Goal: Task Accomplishment & Management: Manage account settings

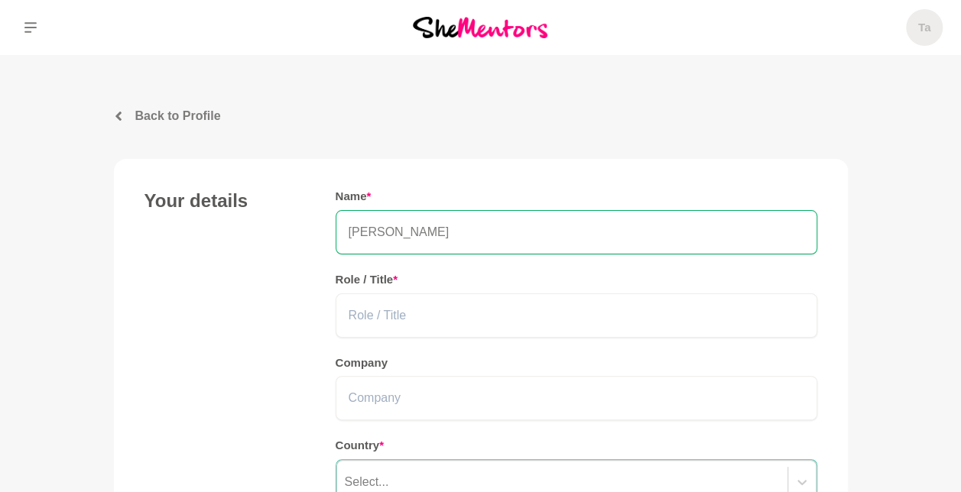
click at [498, 35] on img at bounding box center [480, 27] width 135 height 21
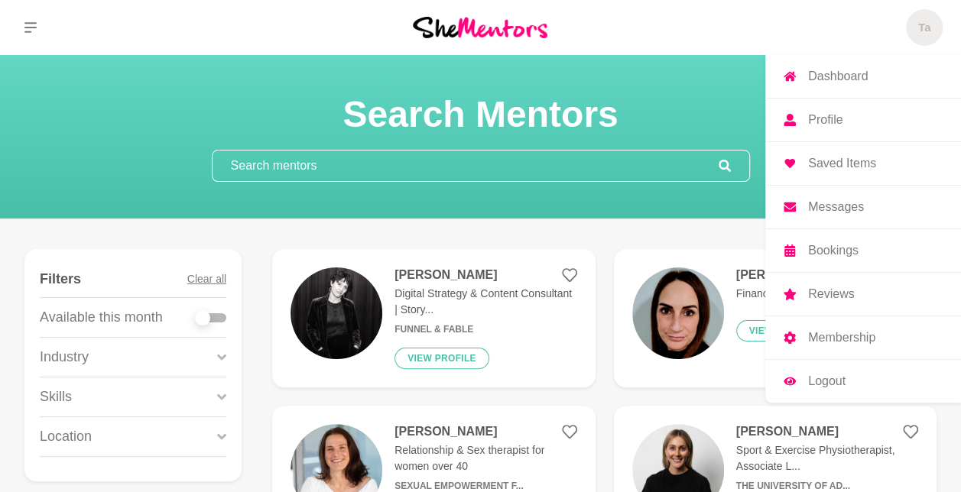
click at [923, 21] on h5 "Ta" at bounding box center [924, 28] width 12 height 15
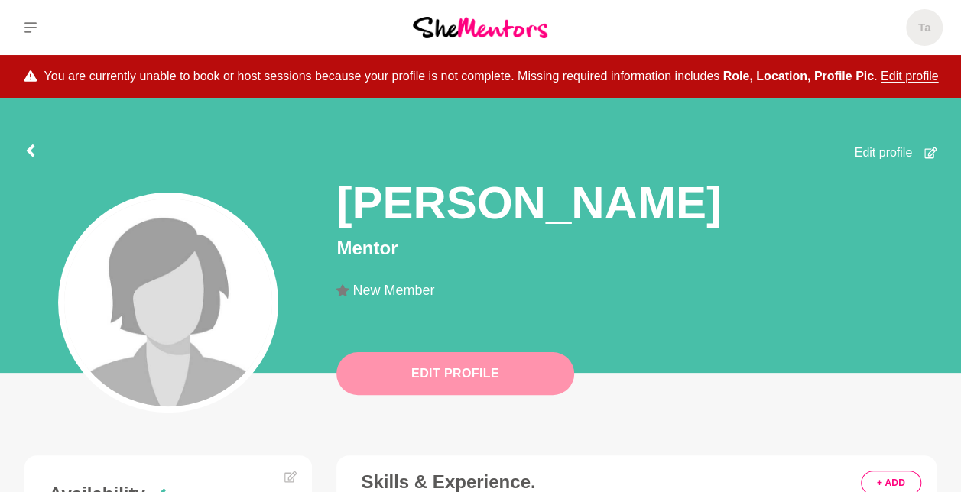
click at [422, 365] on button "Edit Profile" at bounding box center [455, 373] width 238 height 43
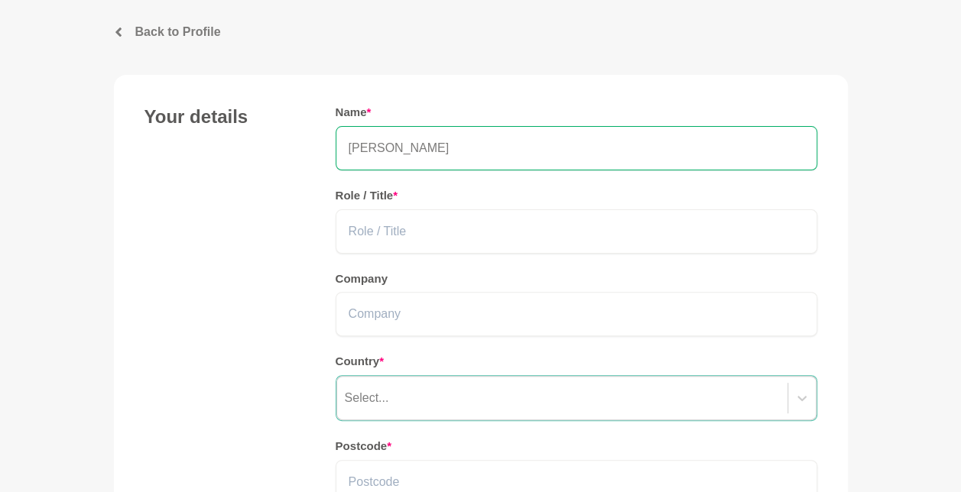
scroll to position [102, 0]
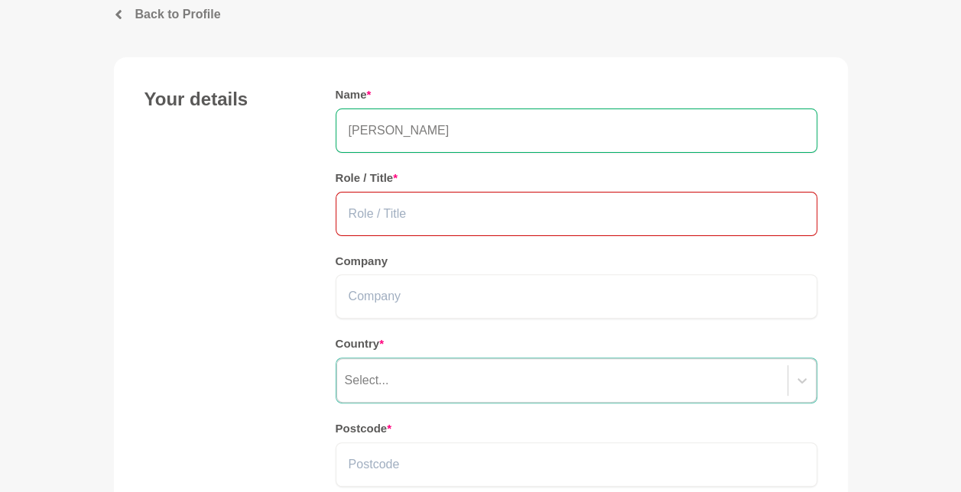
click at [393, 212] on input "text" at bounding box center [577, 214] width 482 height 44
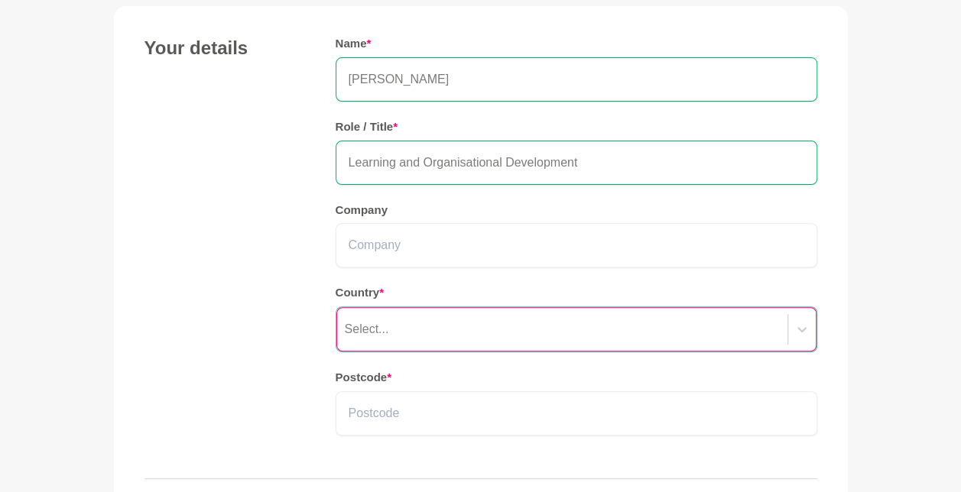
type input "Learning and Organisational Development"
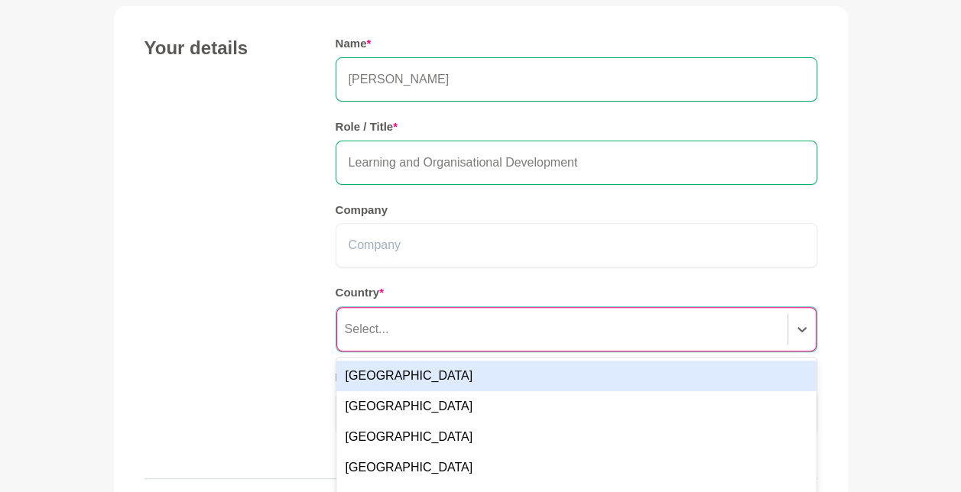
click at [447, 334] on div "option Australia focused, 1 of 249. 249 results available. Use Up and Down to c…" at bounding box center [577, 329] width 482 height 46
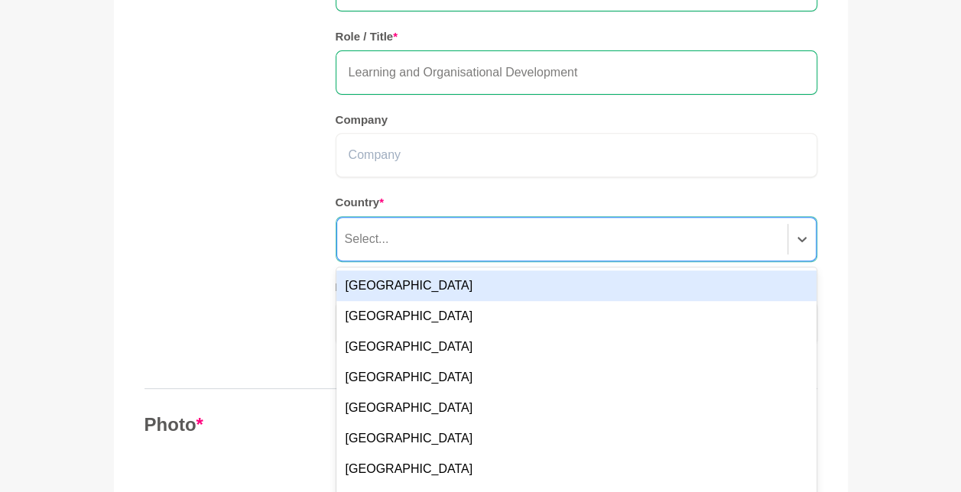
scroll to position [252, 0]
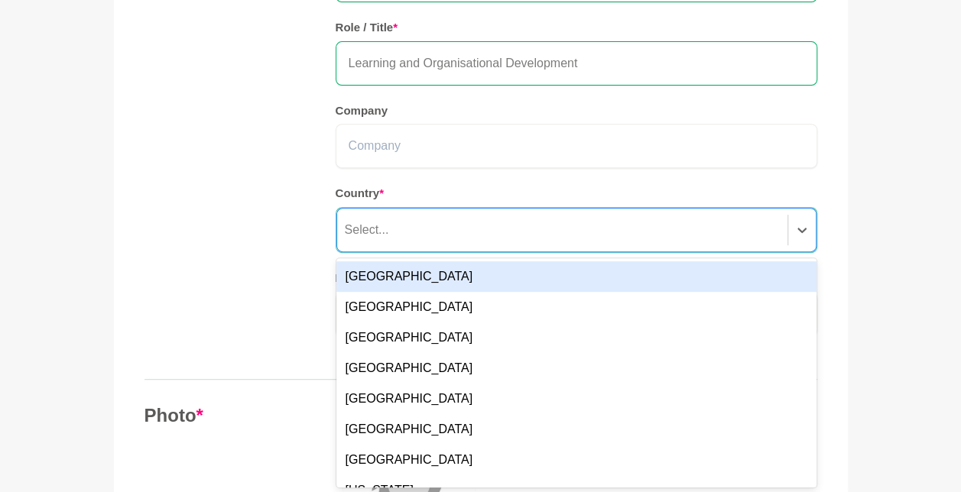
click at [410, 273] on div "[GEOGRAPHIC_DATA]" at bounding box center [576, 276] width 480 height 31
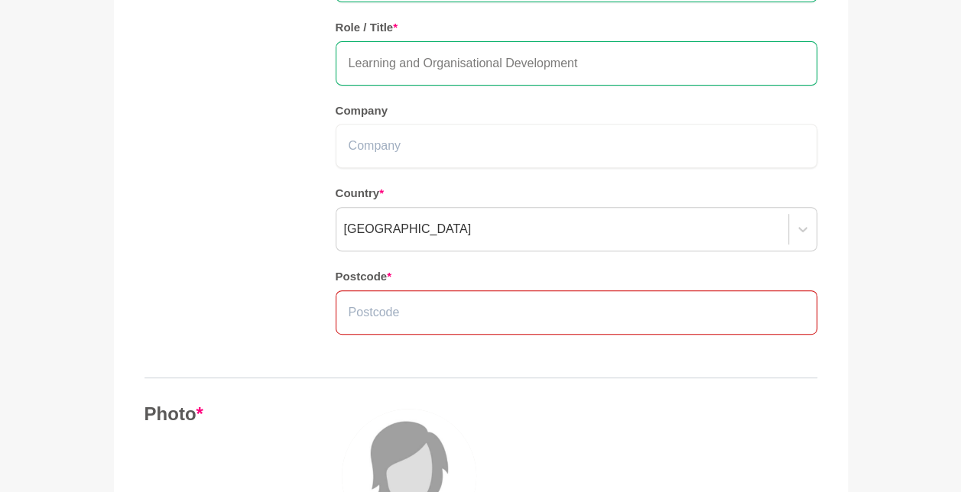
click at [431, 312] on input "text" at bounding box center [577, 312] width 482 height 44
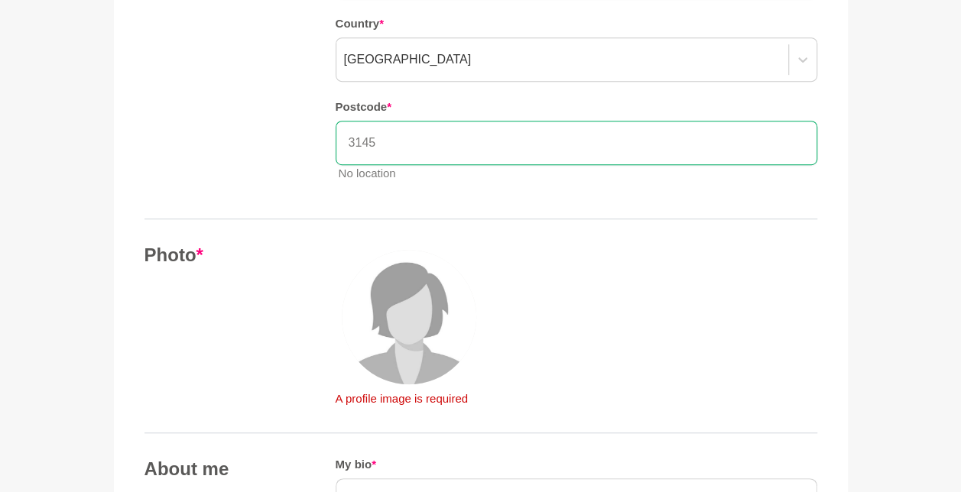
scroll to position [456, 0]
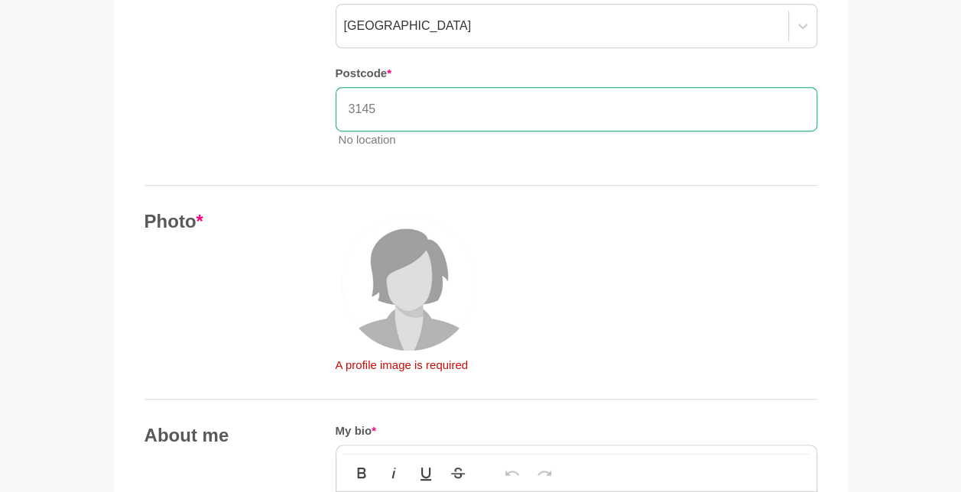
type input "3145"
click at [402, 303] on img at bounding box center [409, 283] width 135 height 135
click at [379, 288] on img at bounding box center [409, 283] width 135 height 135
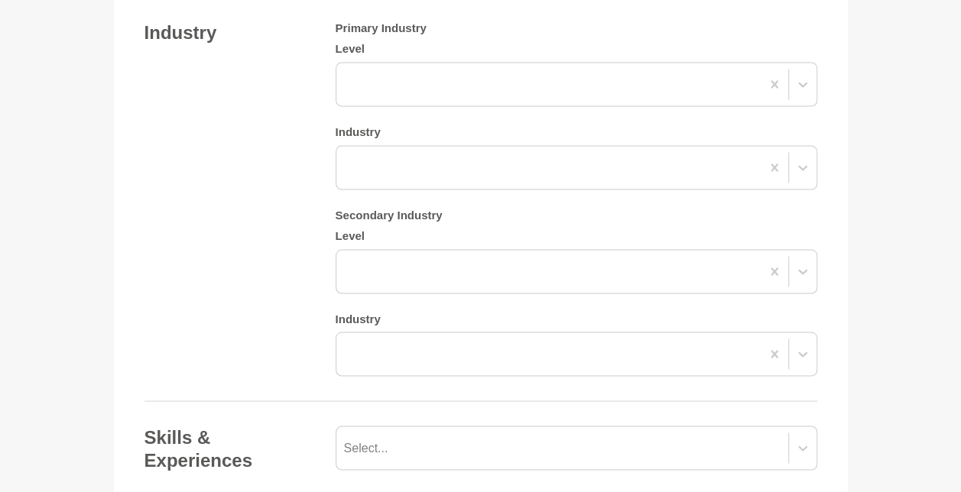
scroll to position [1322, 0]
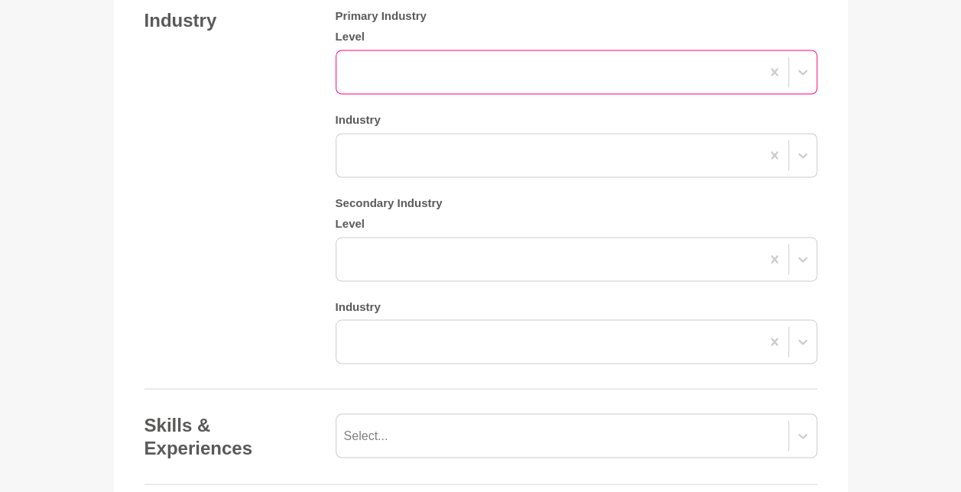
click at [401, 86] on div at bounding box center [548, 72] width 424 height 28
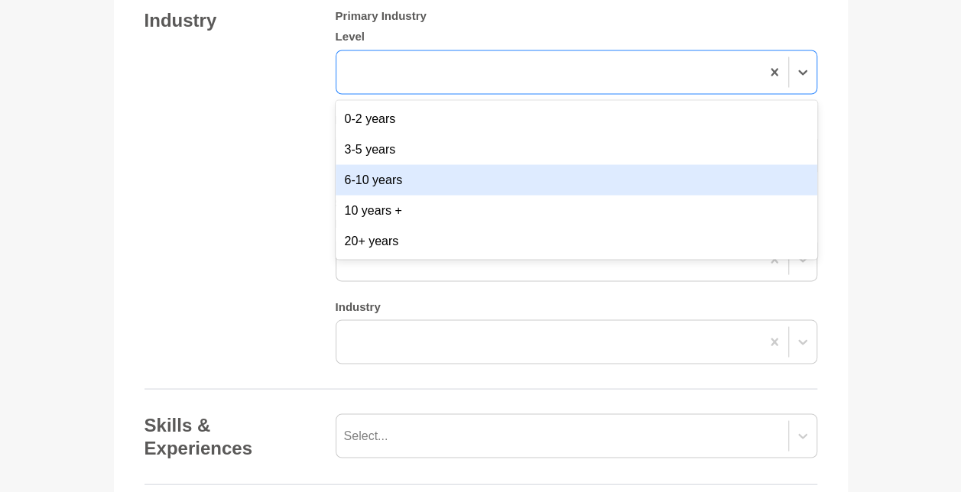
click at [395, 195] on div "6-10 years" at bounding box center [577, 179] width 482 height 31
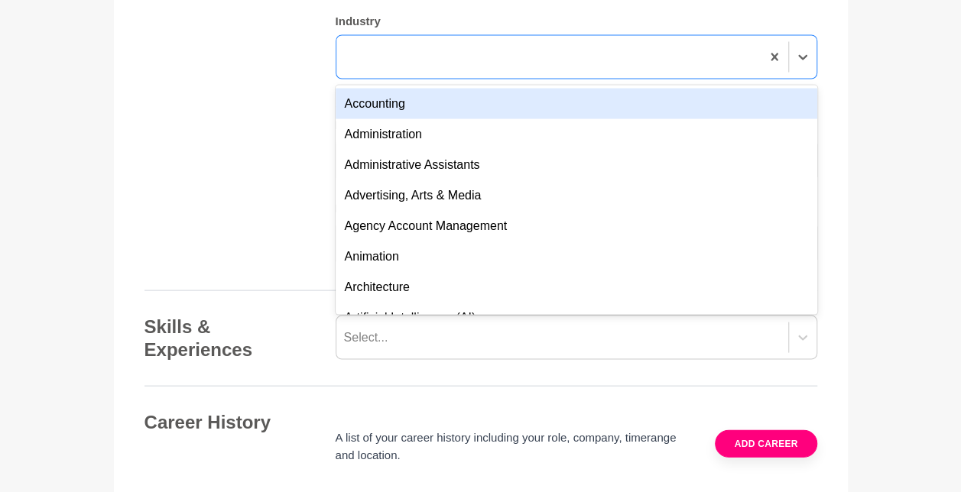
click at [398, 79] on div "option Accounting focused, 1 of 144. 144 results available. Use Up and Down to …" at bounding box center [577, 56] width 482 height 44
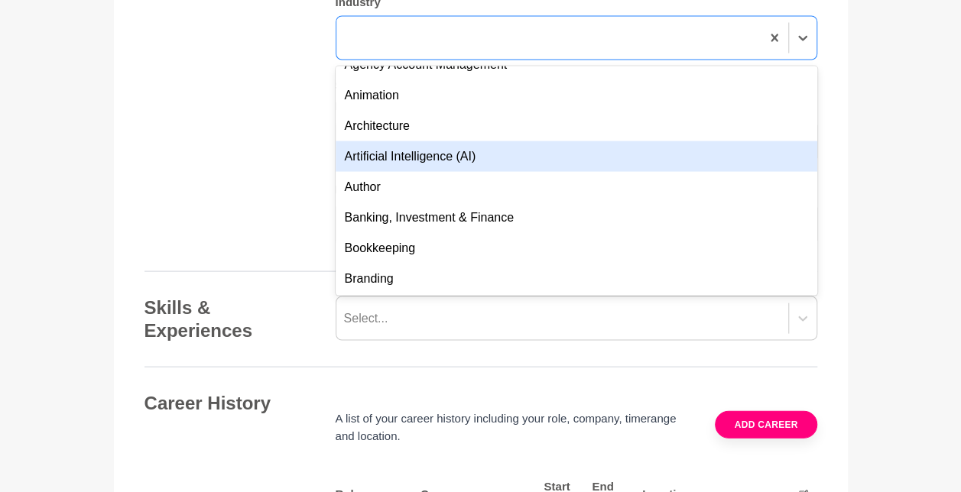
scroll to position [153, 0]
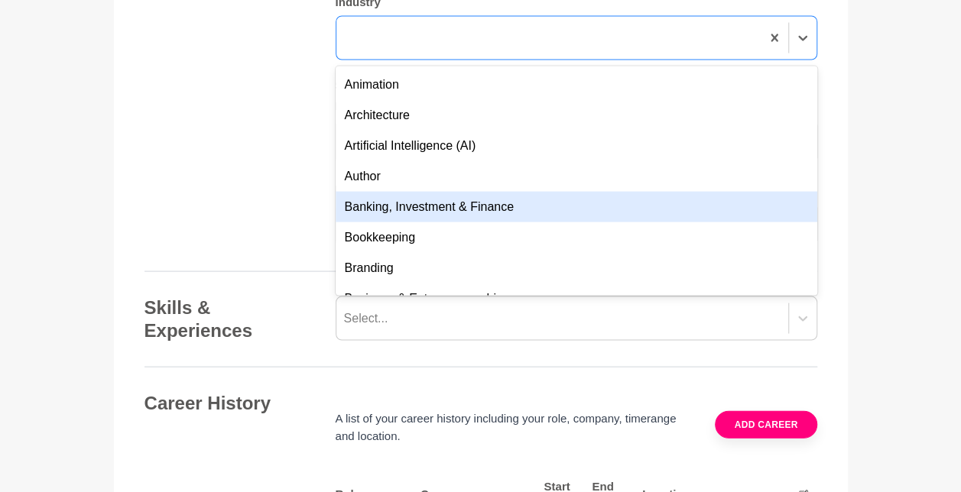
click at [422, 222] on div "Banking, Investment & Finance" at bounding box center [577, 206] width 482 height 31
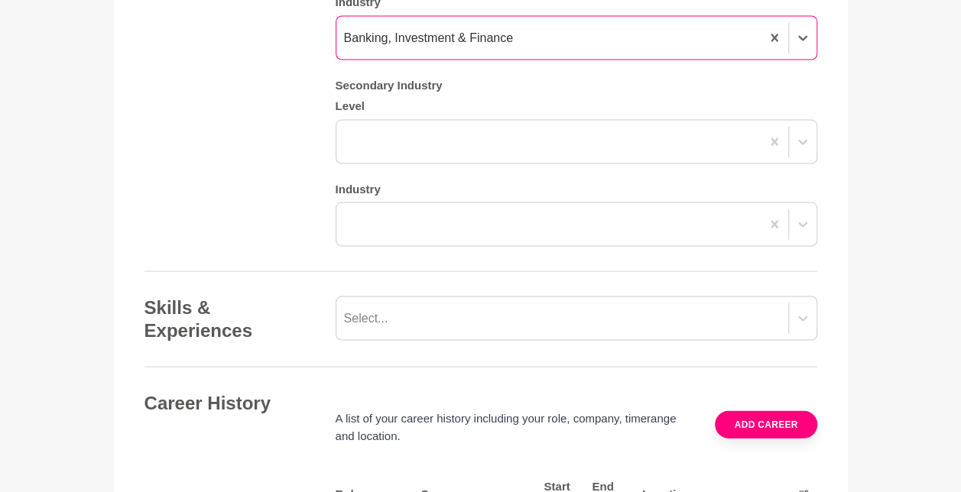
click at [485, 47] on div "Banking, Investment & Finance" at bounding box center [428, 37] width 169 height 18
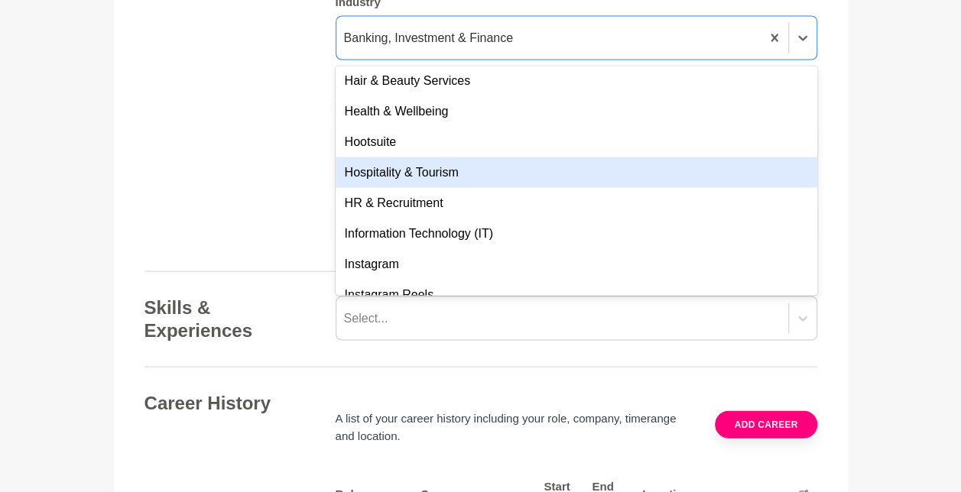
scroll to position [1630, 0]
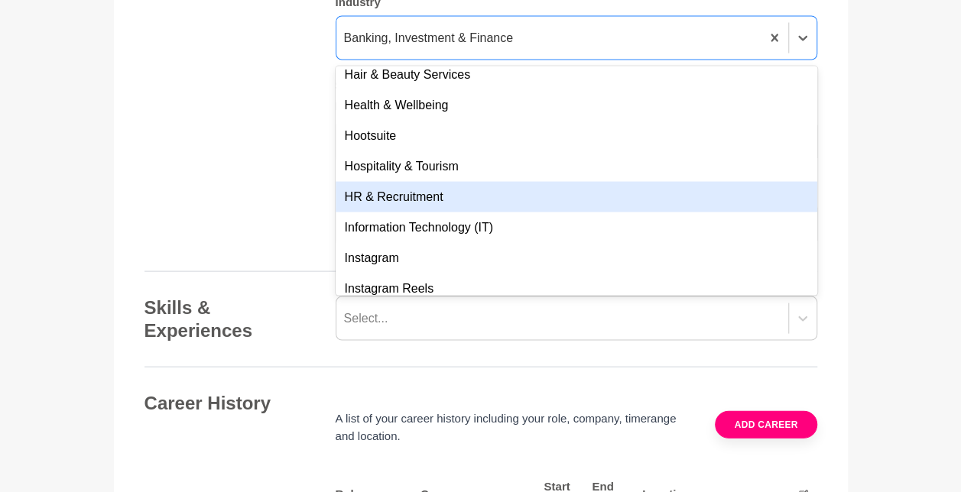
click at [467, 212] on div "HR & Recruitment" at bounding box center [577, 196] width 482 height 31
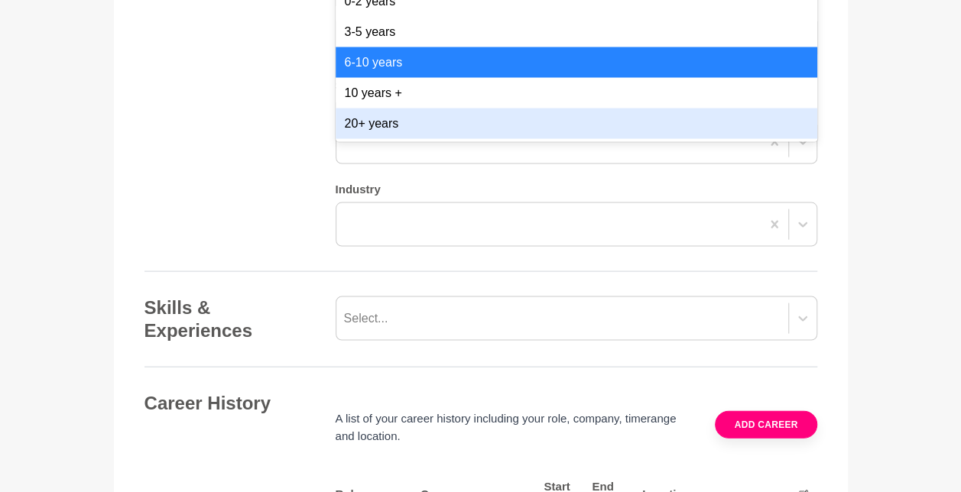
click at [417, 138] on div "20+ years" at bounding box center [577, 123] width 482 height 31
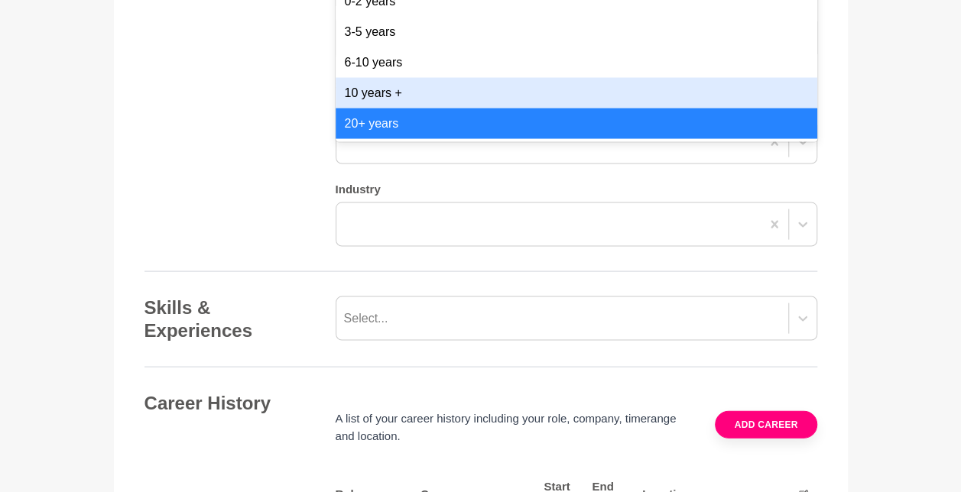
click at [413, 108] on div "10 years +" at bounding box center [577, 92] width 482 height 31
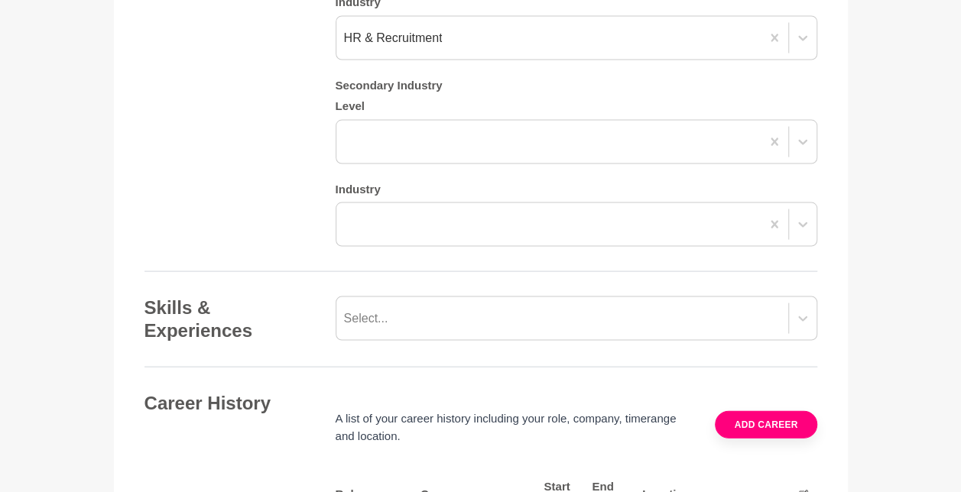
click at [400, 247] on div "Primary Industry Level option 10 years +, selected. 0 results available. Select…" at bounding box center [577, 68] width 482 height 355
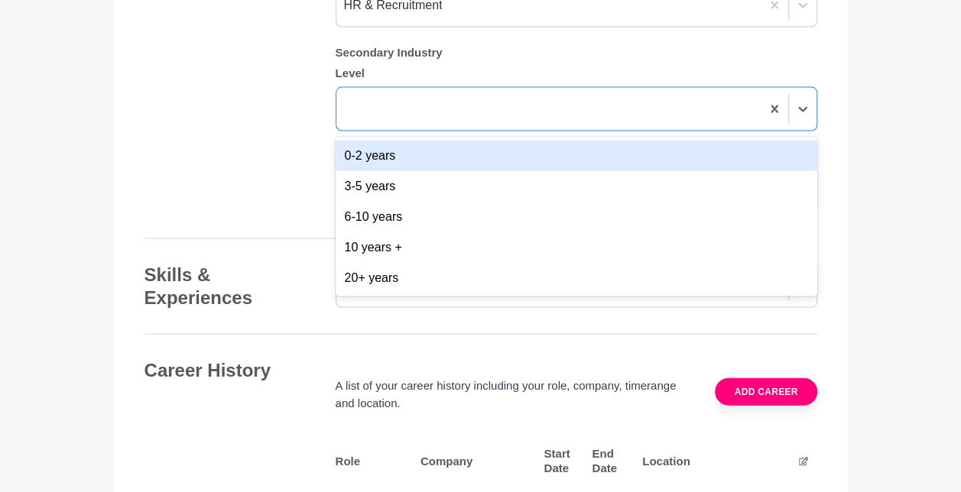
scroll to position [1474, 0]
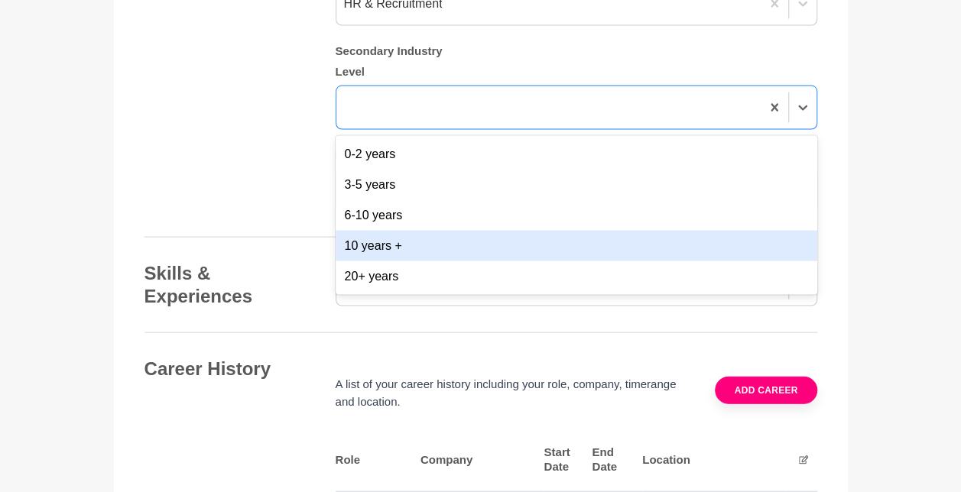
click at [442, 261] on div "10 years +" at bounding box center [577, 246] width 482 height 31
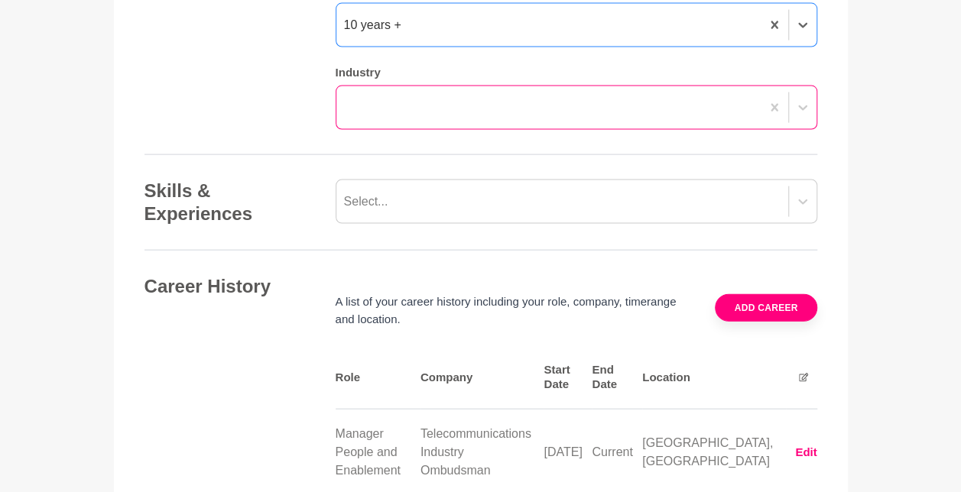
click at [411, 130] on div at bounding box center [577, 108] width 482 height 44
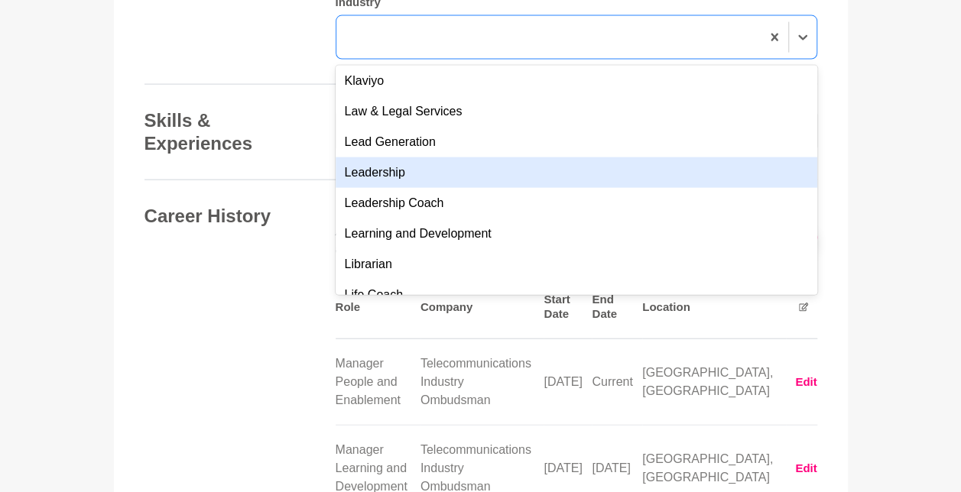
scroll to position [2038, 0]
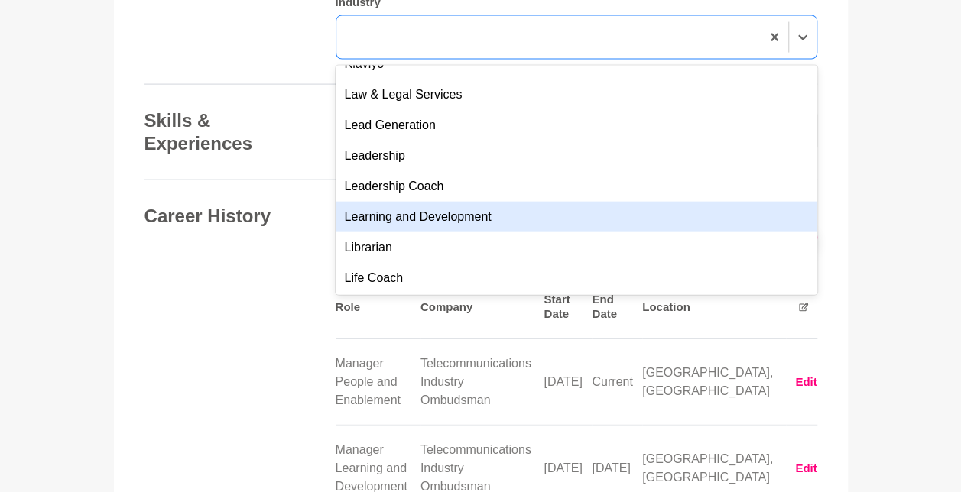
click at [477, 232] on div "Learning and Development" at bounding box center [577, 217] width 482 height 31
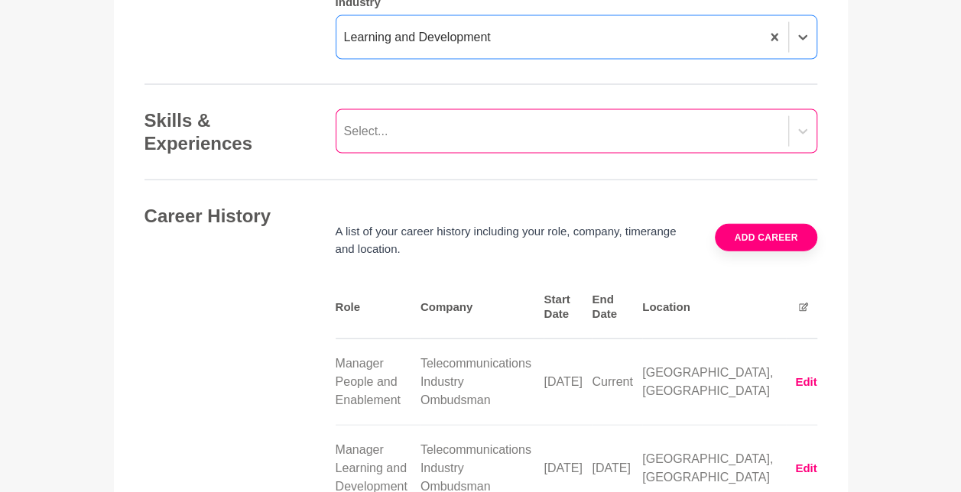
click at [430, 154] on div "Select..." at bounding box center [577, 131] width 482 height 44
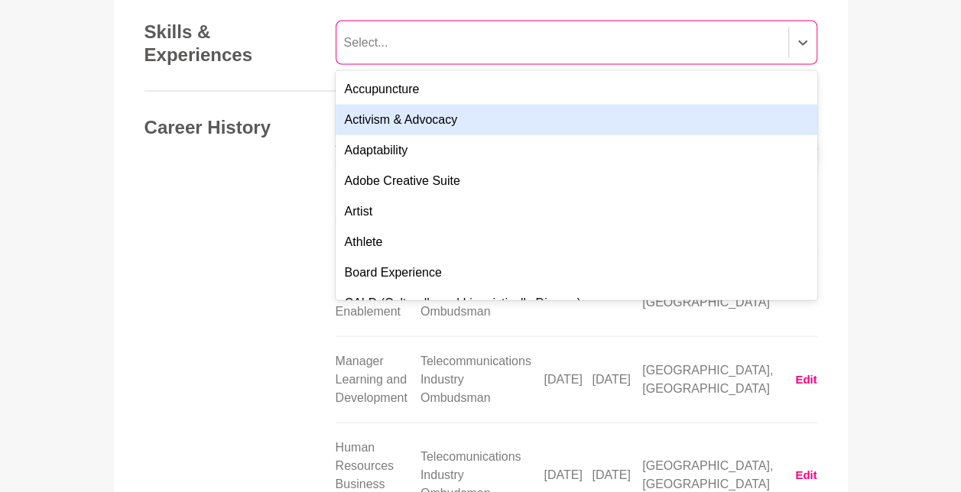
scroll to position [1720, 0]
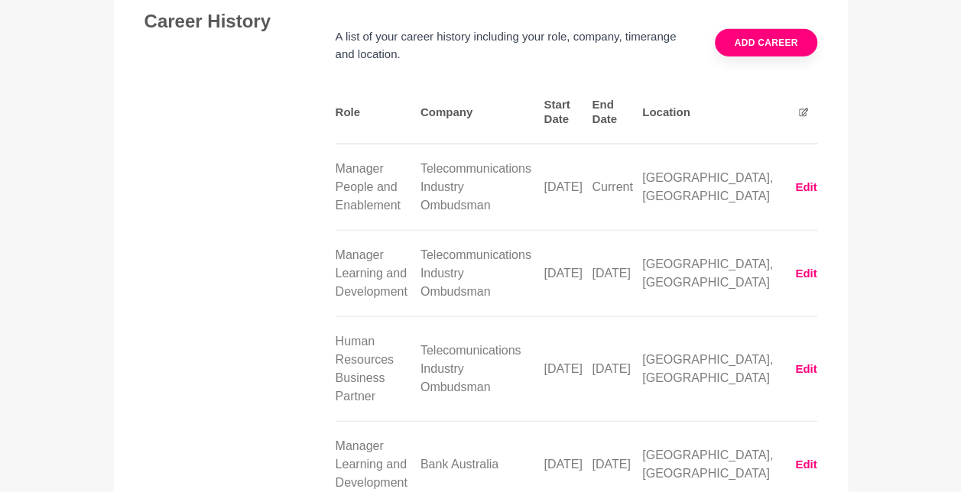
scroll to position [1822, 0]
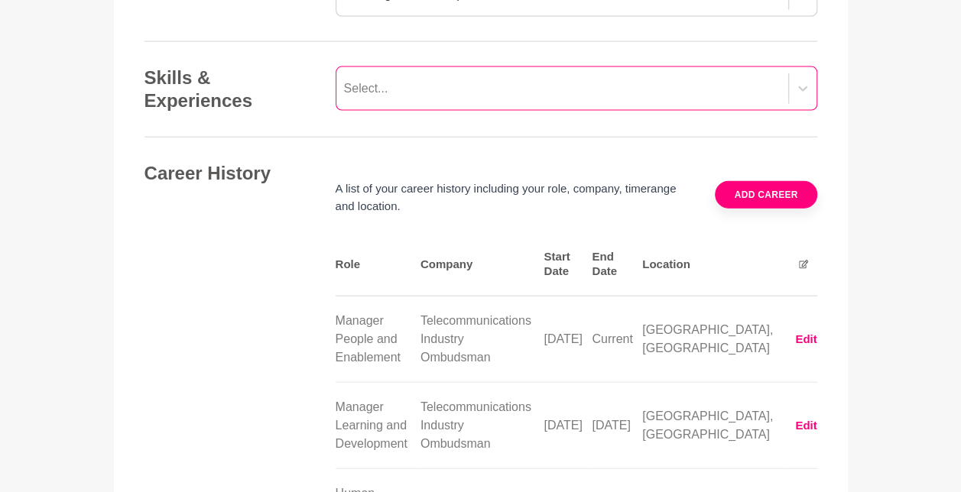
click at [411, 111] on div "Select..." at bounding box center [577, 88] width 482 height 44
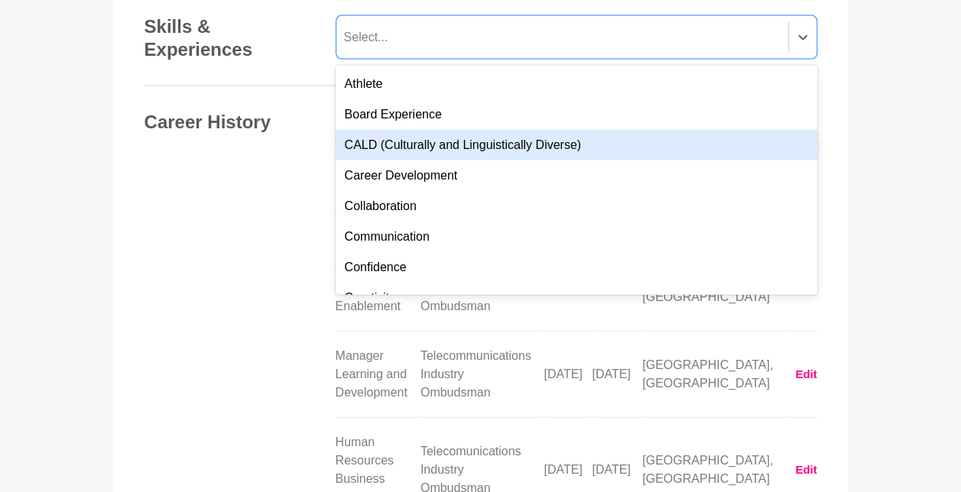
scroll to position [203, 0]
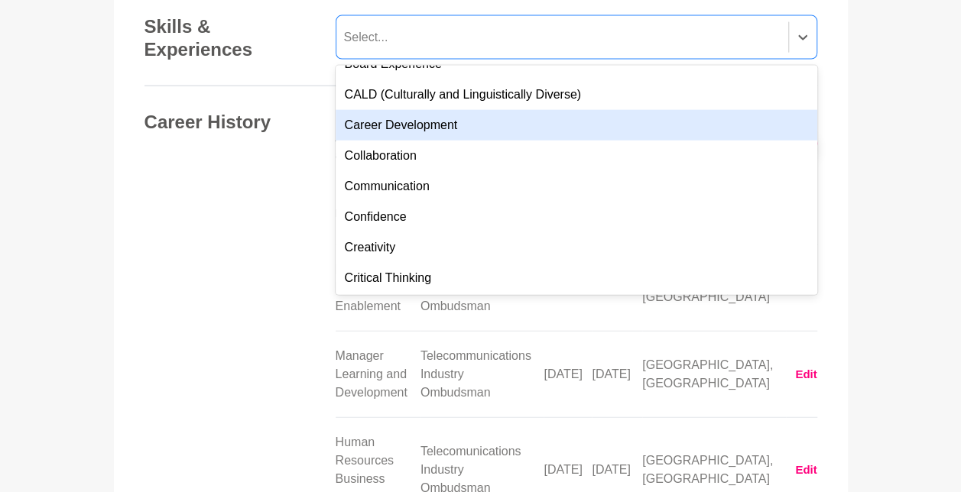
click at [446, 141] on div "Career Development" at bounding box center [577, 125] width 482 height 31
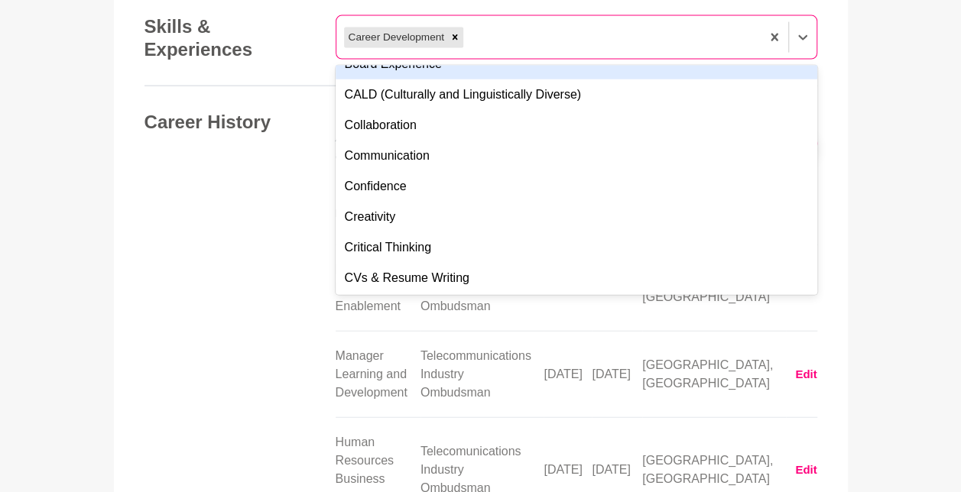
click at [514, 51] on div "Career Development" at bounding box center [548, 38] width 424 height 28
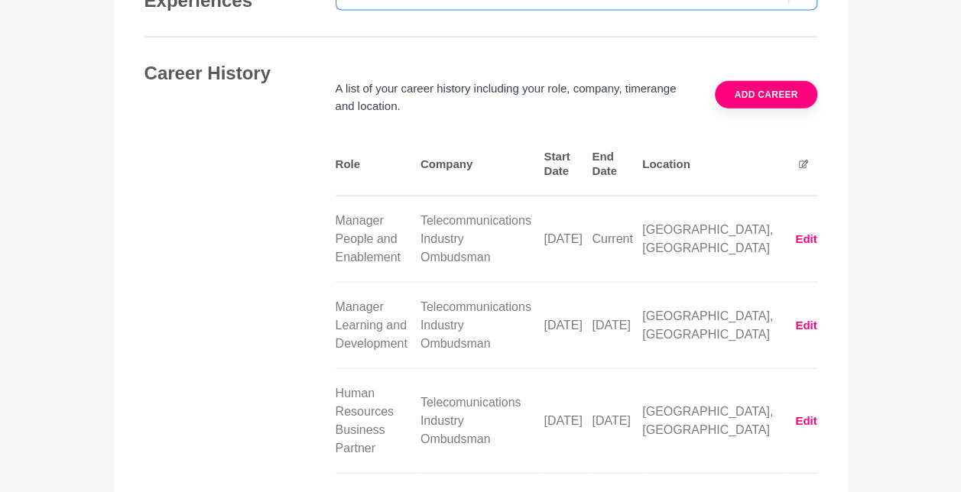
scroll to position [1772, 0]
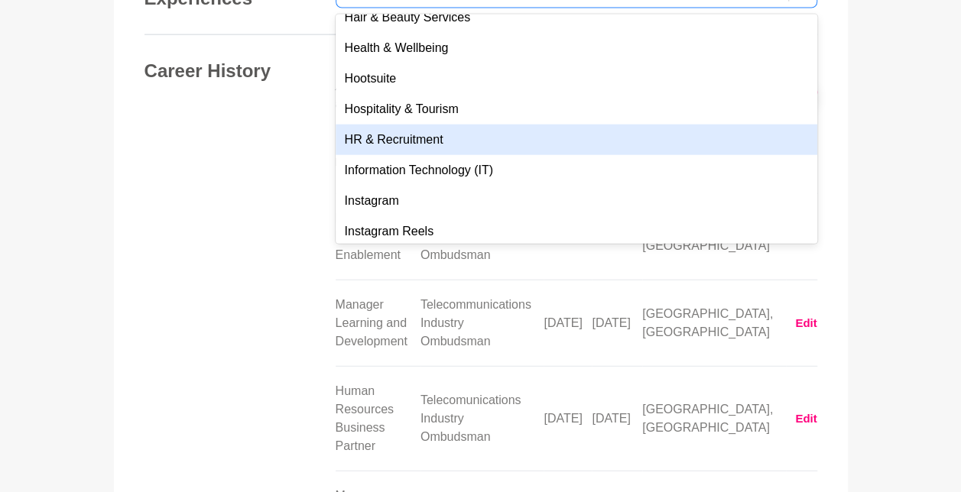
scroll to position [3363, 0]
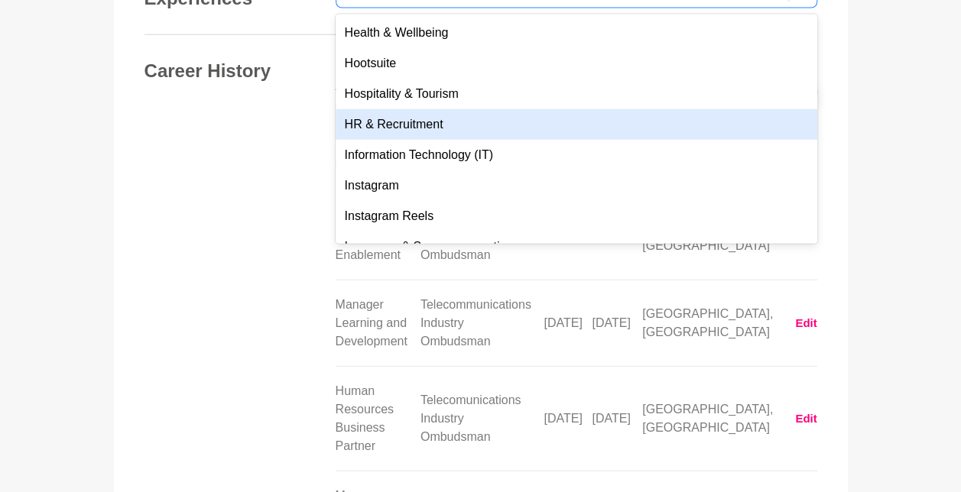
click at [523, 140] on div "HR & Recruitment" at bounding box center [577, 124] width 482 height 31
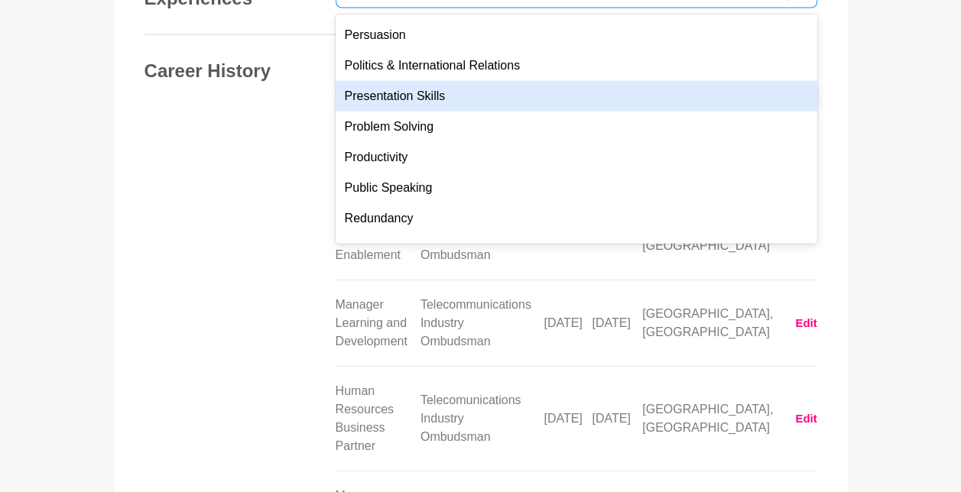
scroll to position [1070, 0]
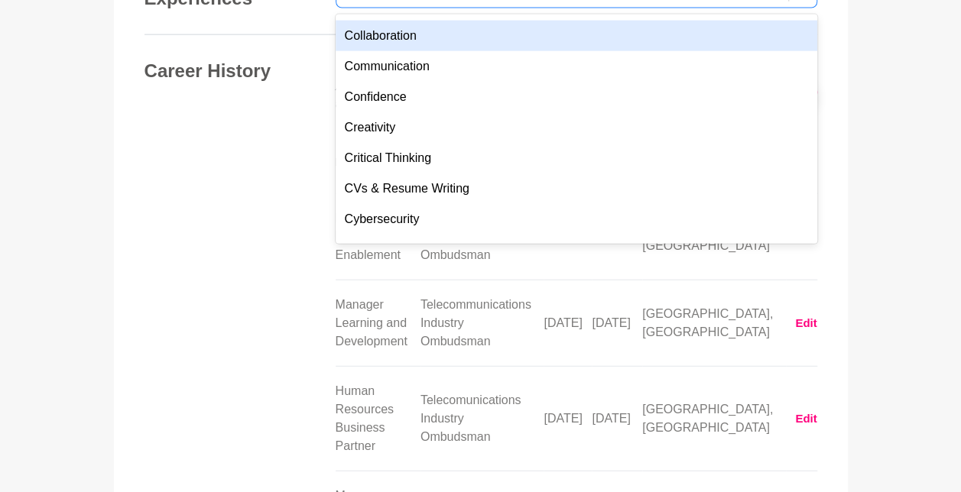
scroll to position [306, 0]
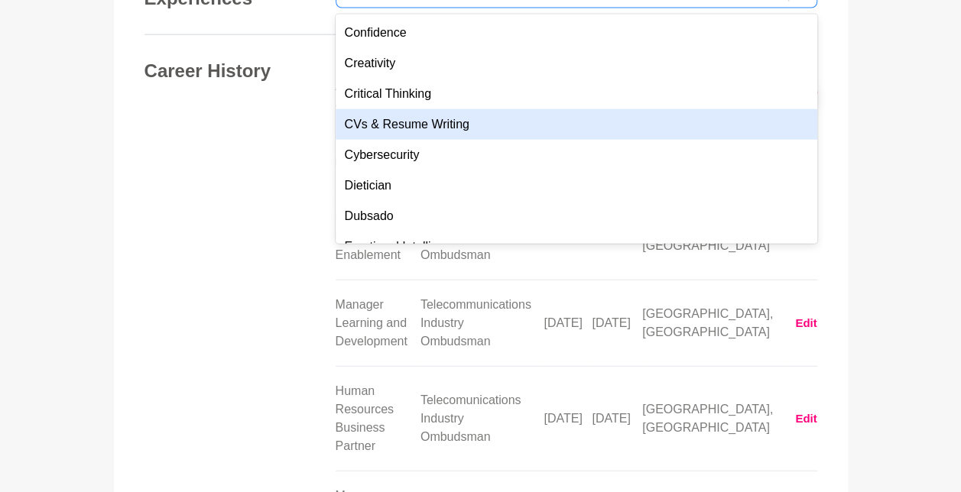
drag, startPoint x: 481, startPoint y: 308, endPoint x: 497, endPoint y: 287, distance: 26.1
click at [482, 140] on div "CVs & Resume Writing" at bounding box center [577, 124] width 482 height 31
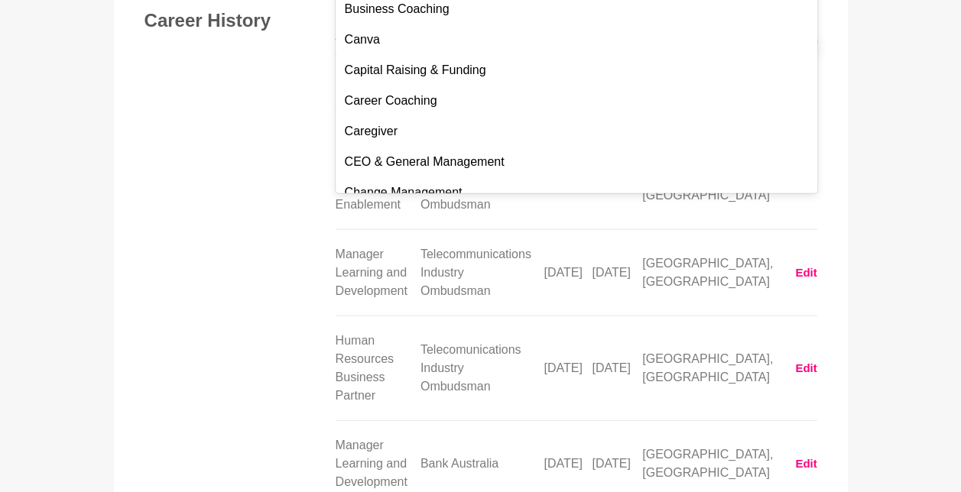
scroll to position [2089, 0]
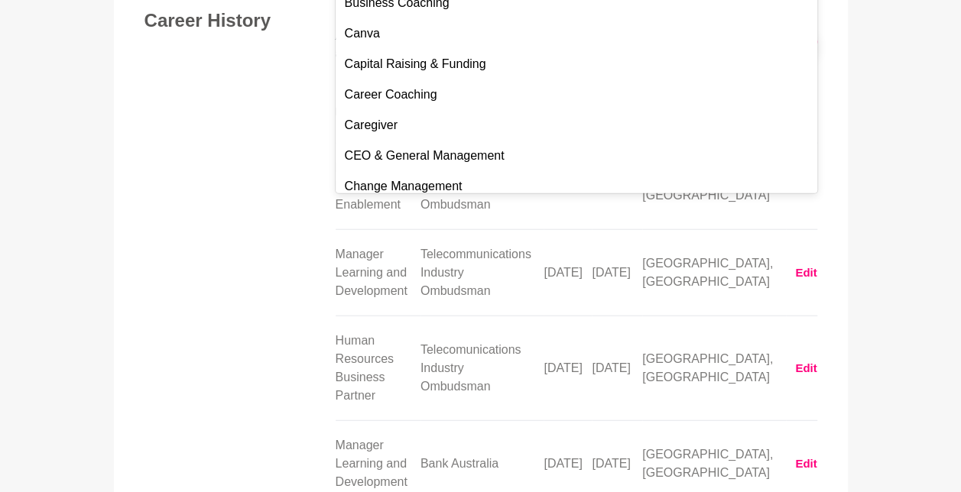
scroll to position [2119, 0]
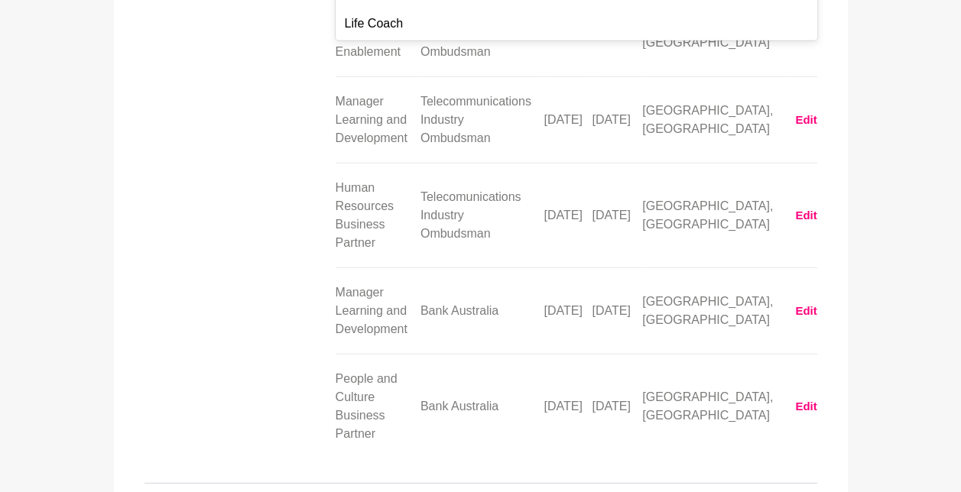
scroll to position [3719, 0]
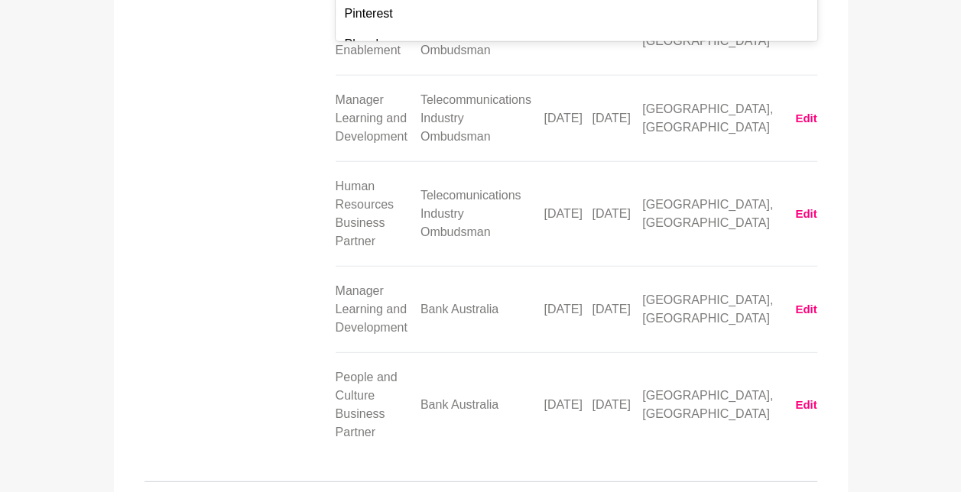
click at [248, 130] on div "Career History A list of your career history including your role, company, time…" at bounding box center [480, 157] width 673 height 602
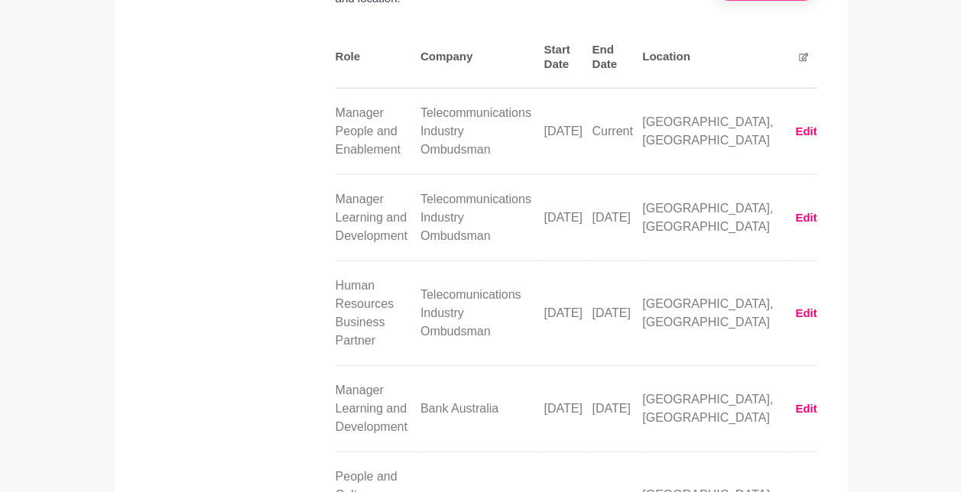
scroll to position [1881, 0]
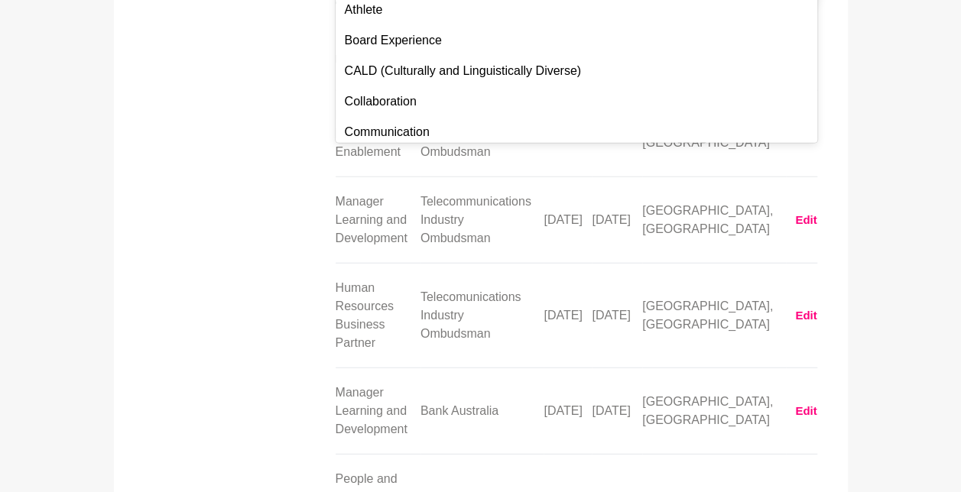
scroll to position [102, 0]
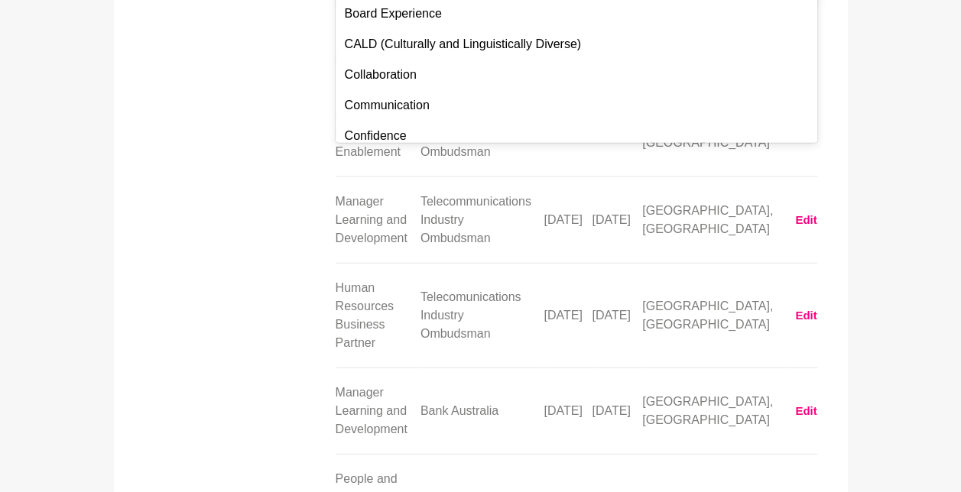
click at [190, 239] on div "Career History A list of your career history including your role, company, time…" at bounding box center [480, 258] width 673 height 602
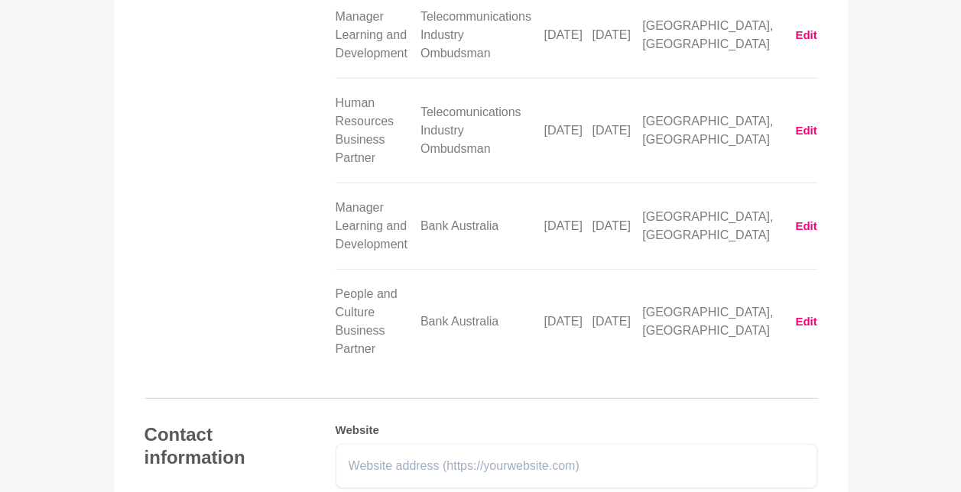
scroll to position [1932, 0]
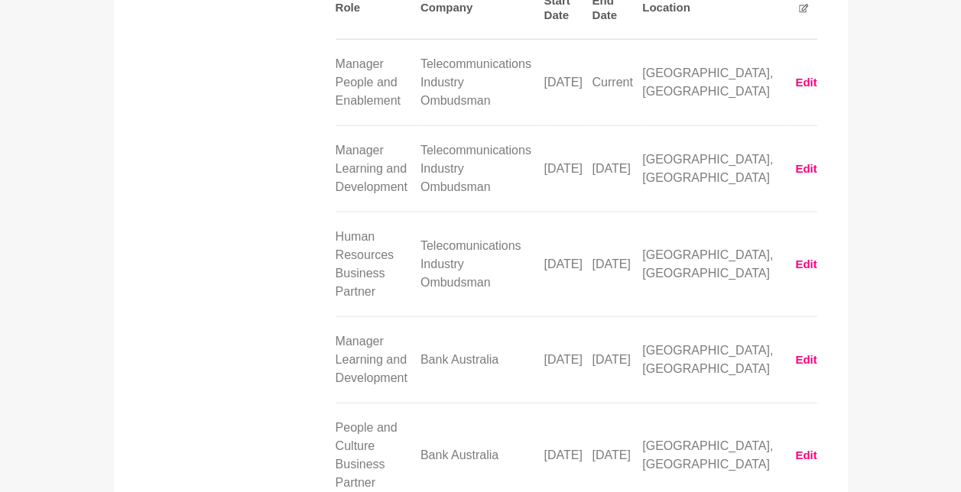
type input "s"
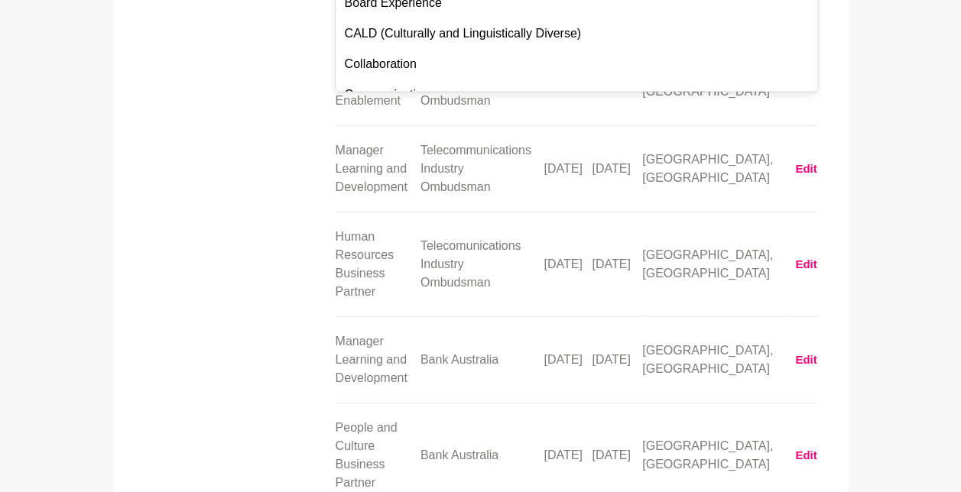
type input "I"
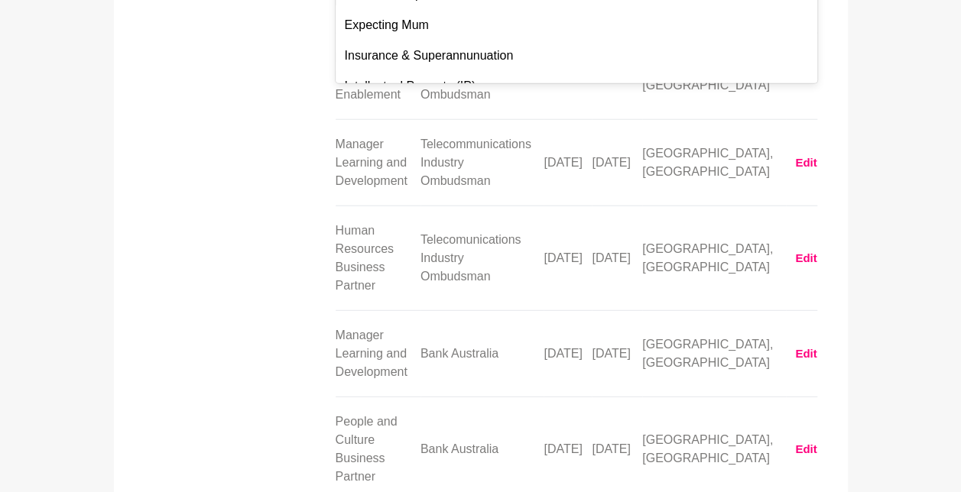
type input "peop"
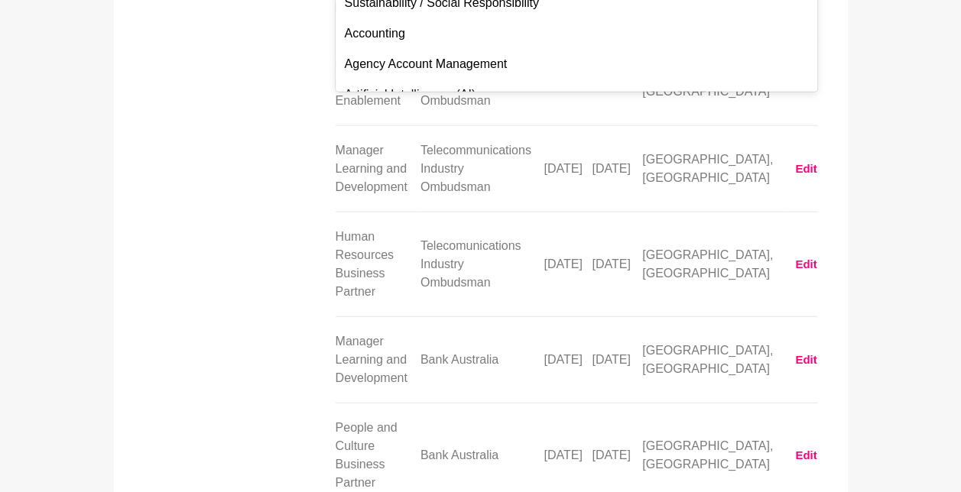
type input "a"
type input "di"
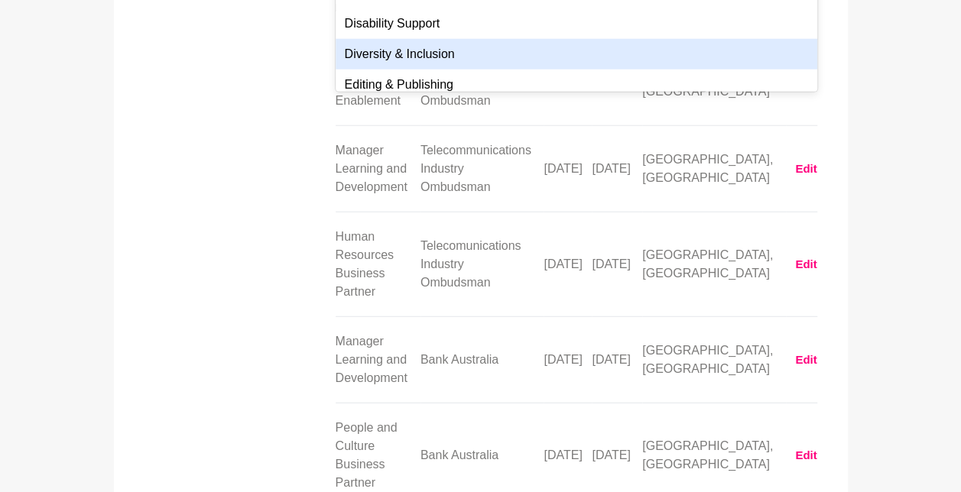
click at [460, 70] on div "Diversity & Inclusion" at bounding box center [577, 54] width 482 height 31
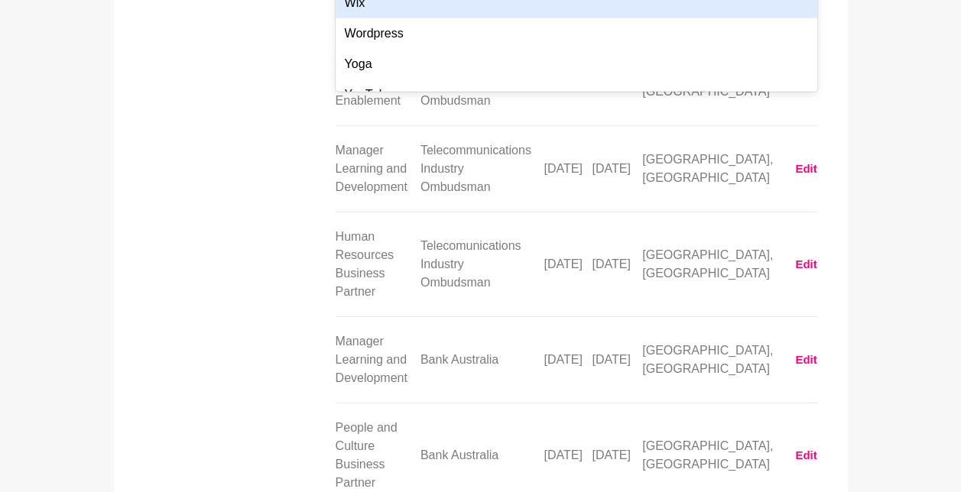
scroll to position [5769, 0]
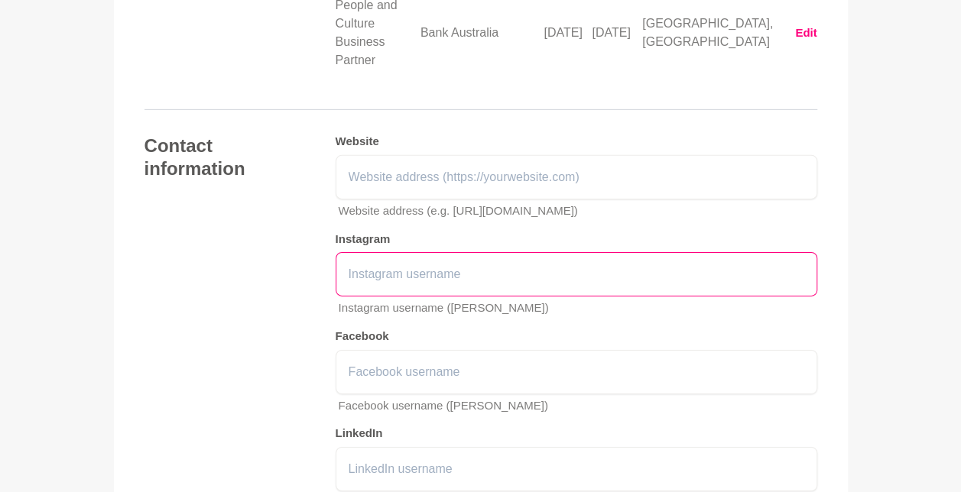
scroll to position [2441, 0]
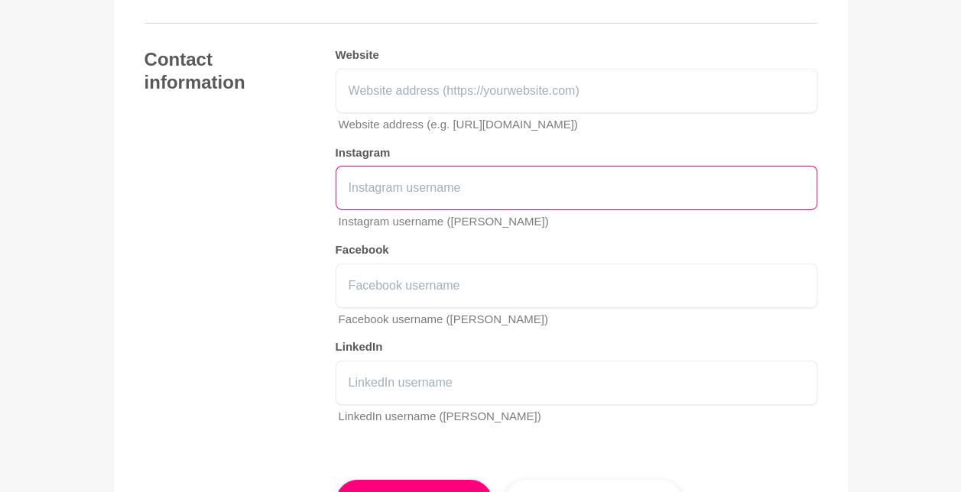
click at [509, 210] on input "text" at bounding box center [577, 188] width 482 height 44
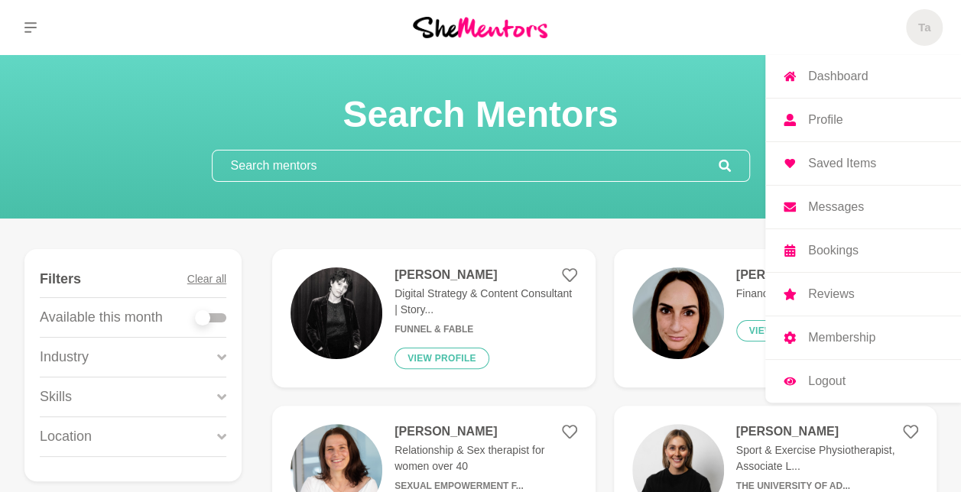
click at [923, 31] on h5 "Ta" at bounding box center [924, 28] width 12 height 15
